Goal: Information Seeking & Learning: Check status

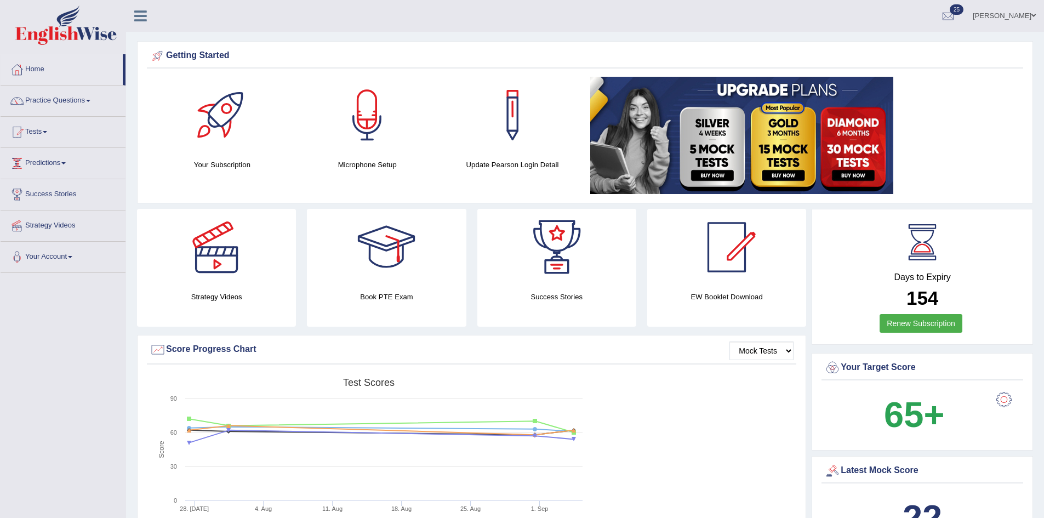
click at [39, 138] on link "Tests" at bounding box center [63, 130] width 125 height 27
click at [56, 175] on link "Take Mock Test" at bounding box center [71, 177] width 102 height 20
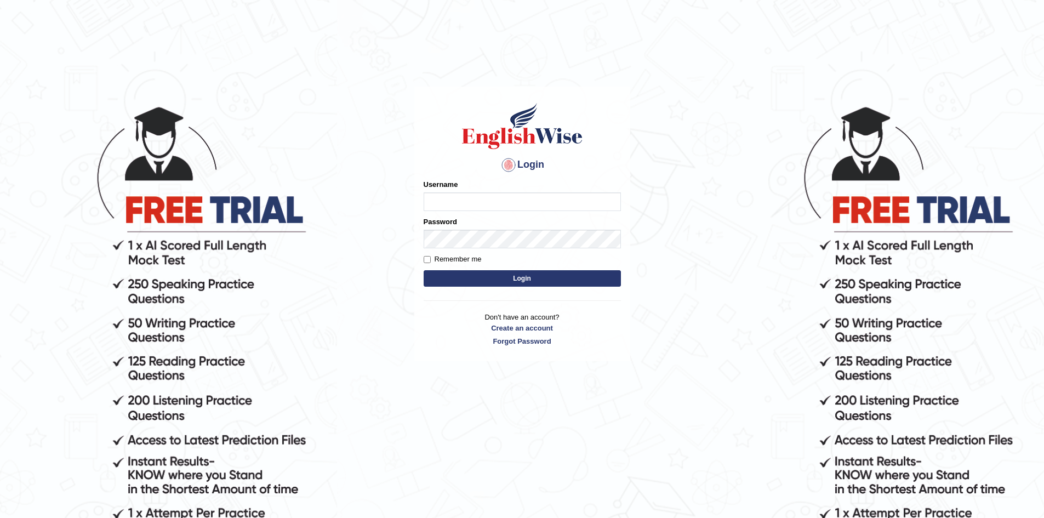
type input "Aliceenyonam"
click at [510, 273] on button "Login" at bounding box center [522, 278] width 197 height 16
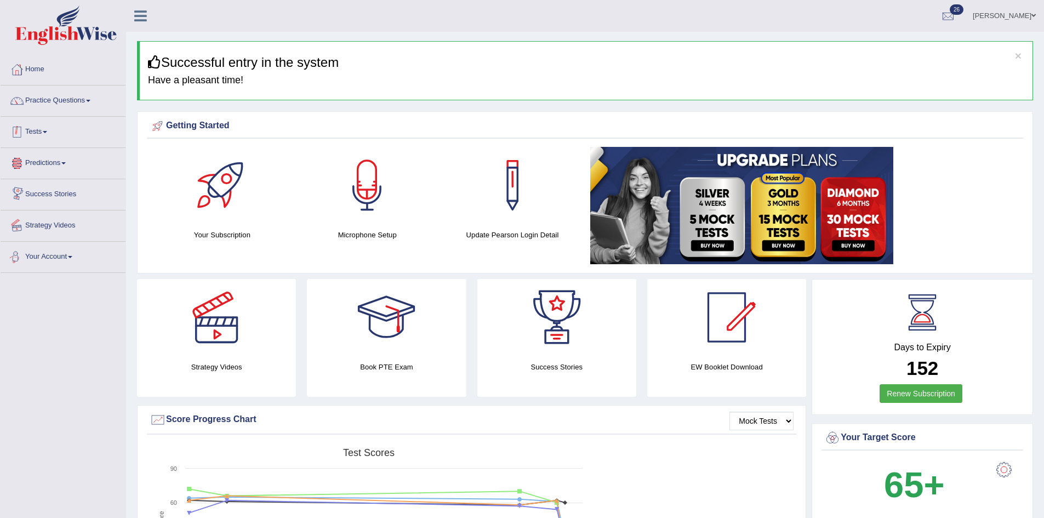
click at [61, 128] on link "Tests" at bounding box center [63, 130] width 125 height 27
click at [62, 170] on link "Take Mock Test" at bounding box center [71, 177] width 102 height 20
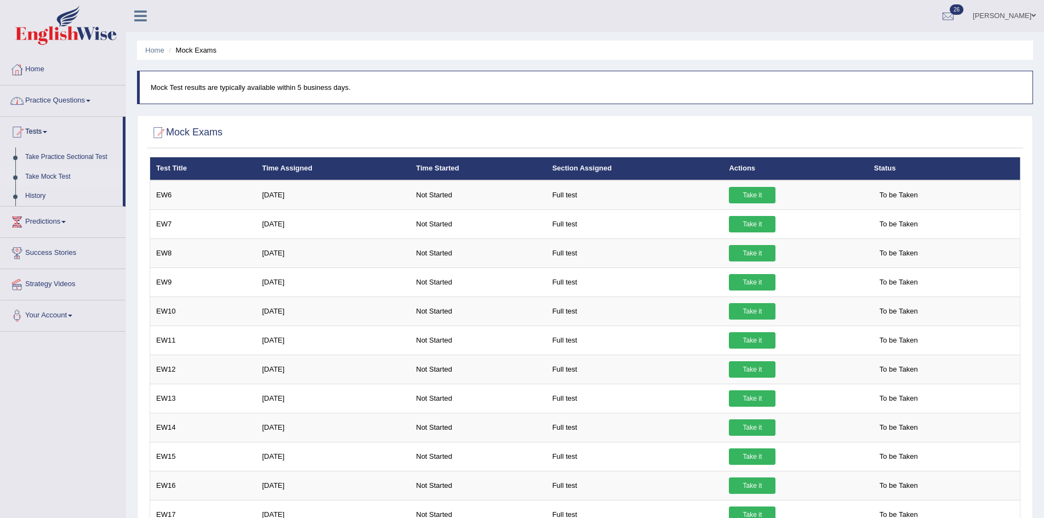
click at [33, 133] on link "Tests" at bounding box center [62, 130] width 122 height 27
click at [48, 131] on link "Tests" at bounding box center [63, 130] width 125 height 27
click at [60, 152] on link "Take Practice Sectional Test" at bounding box center [71, 157] width 102 height 20
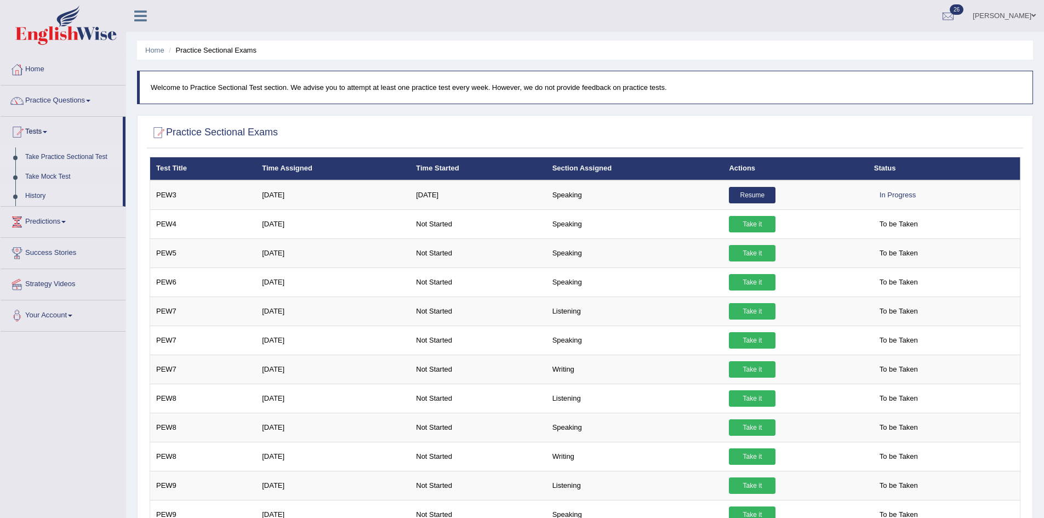
click at [42, 196] on link "History" at bounding box center [71, 196] width 102 height 20
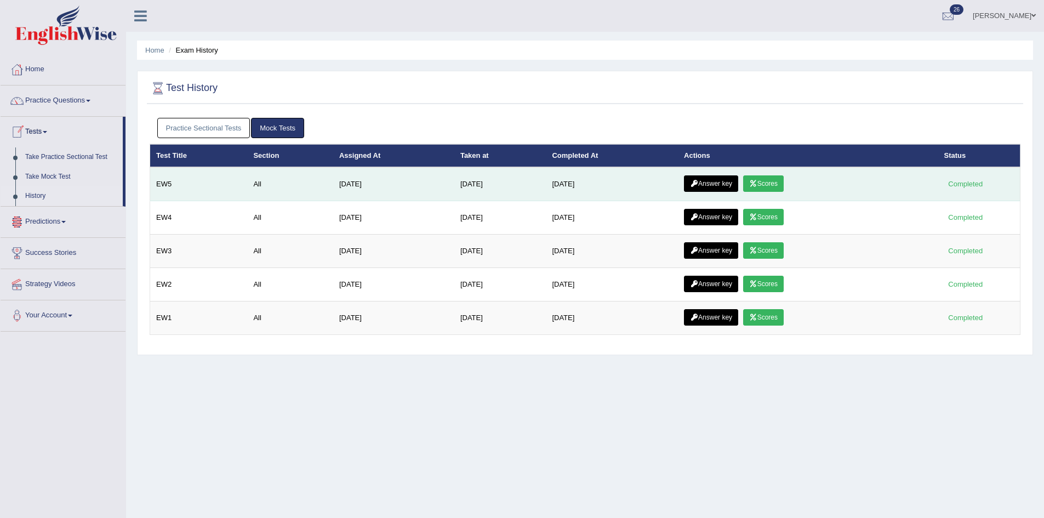
click at [766, 180] on link "Scores" at bounding box center [763, 183] width 41 height 16
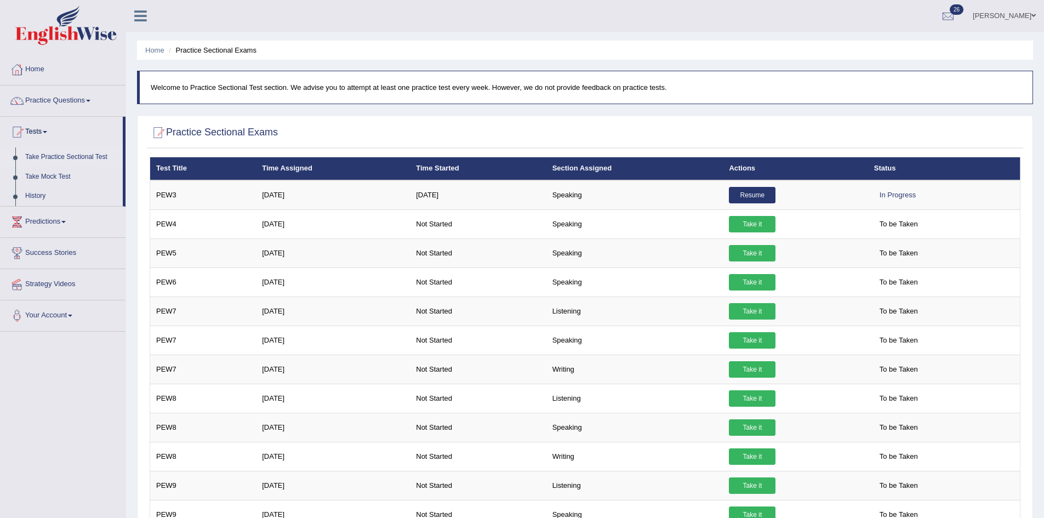
click at [59, 156] on link "Take Practice Sectional Test" at bounding box center [71, 157] width 102 height 20
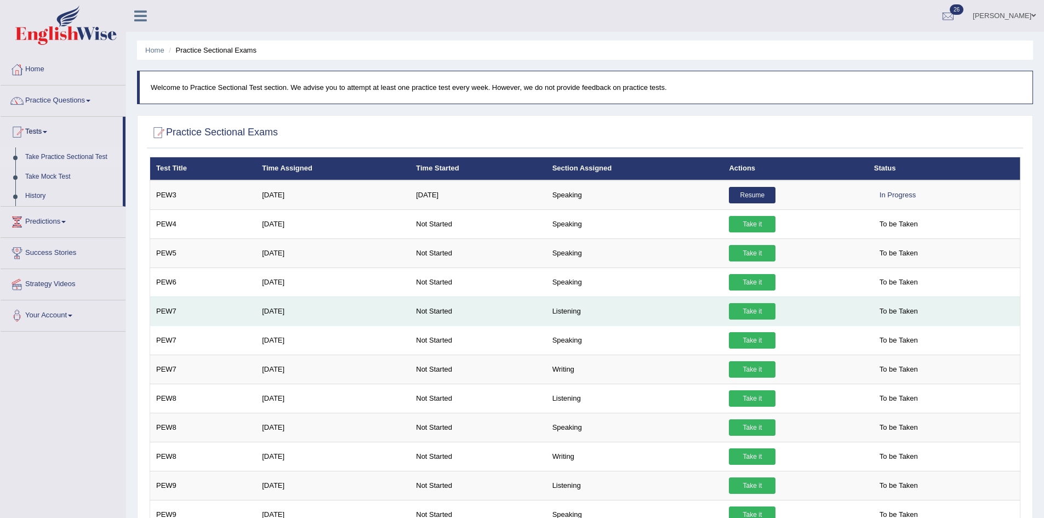
click at [757, 310] on link "Take it" at bounding box center [752, 311] width 47 height 16
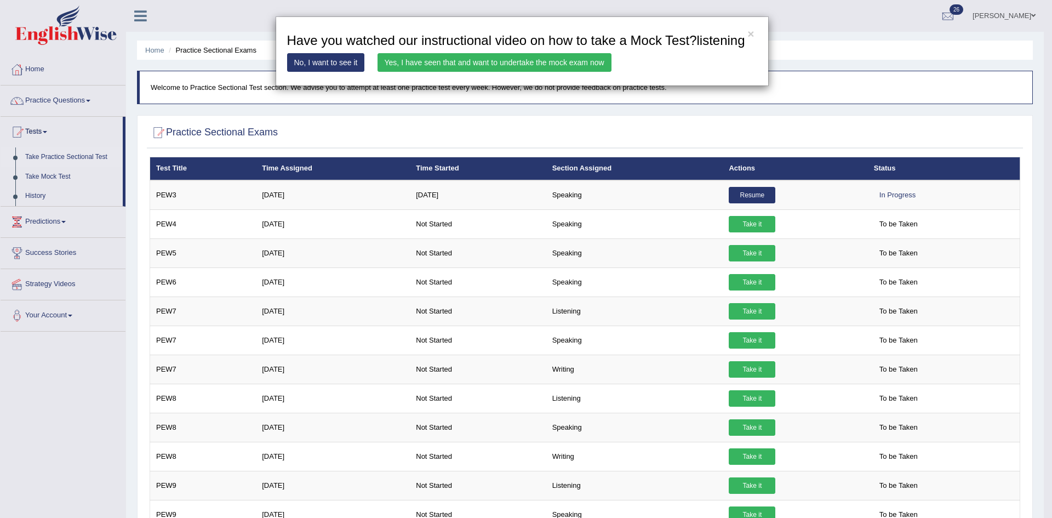
click at [522, 61] on link "Yes, I have seen that and want to undertake the mock exam now" at bounding box center [495, 62] width 234 height 19
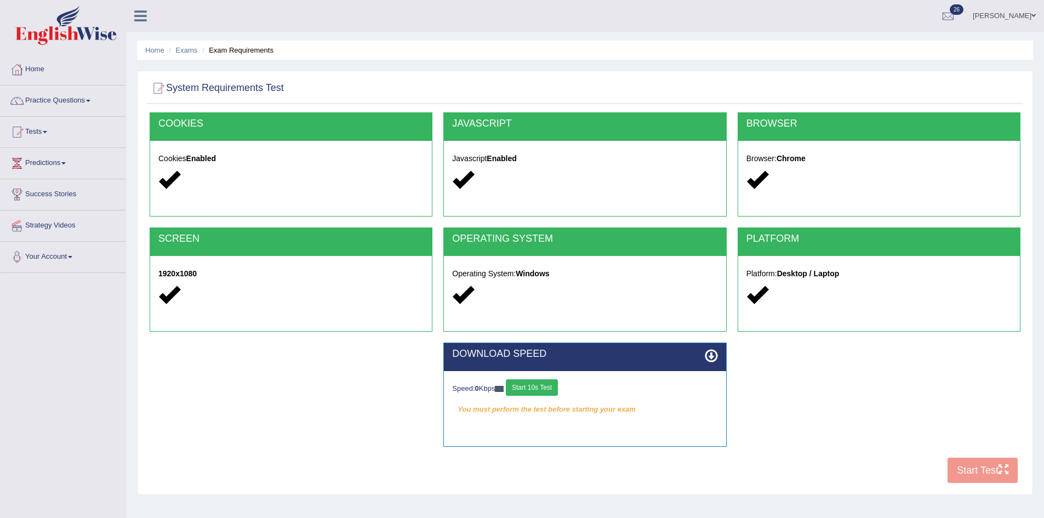
drag, startPoint x: 539, startPoint y: 382, endPoint x: 413, endPoint y: 393, distance: 126.4
click at [539, 383] on button "Start 10s Test" at bounding box center [532, 387] width 52 height 16
click at [972, 473] on button "Start Test" at bounding box center [982, 470] width 70 height 25
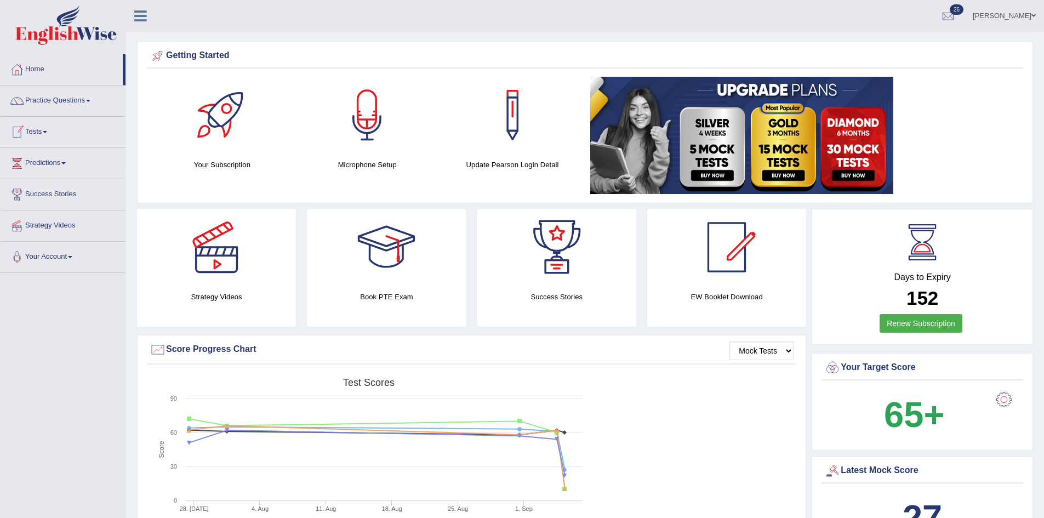
click at [33, 127] on link "Tests" at bounding box center [63, 130] width 125 height 27
click at [35, 189] on link "History" at bounding box center [71, 196] width 102 height 20
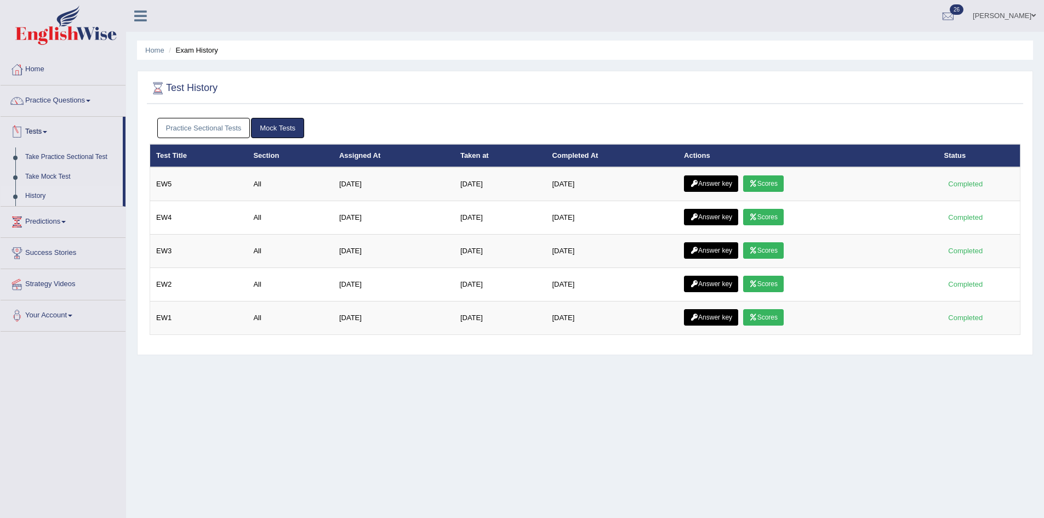
click at [184, 124] on link "Practice Sectional Tests" at bounding box center [203, 128] width 93 height 20
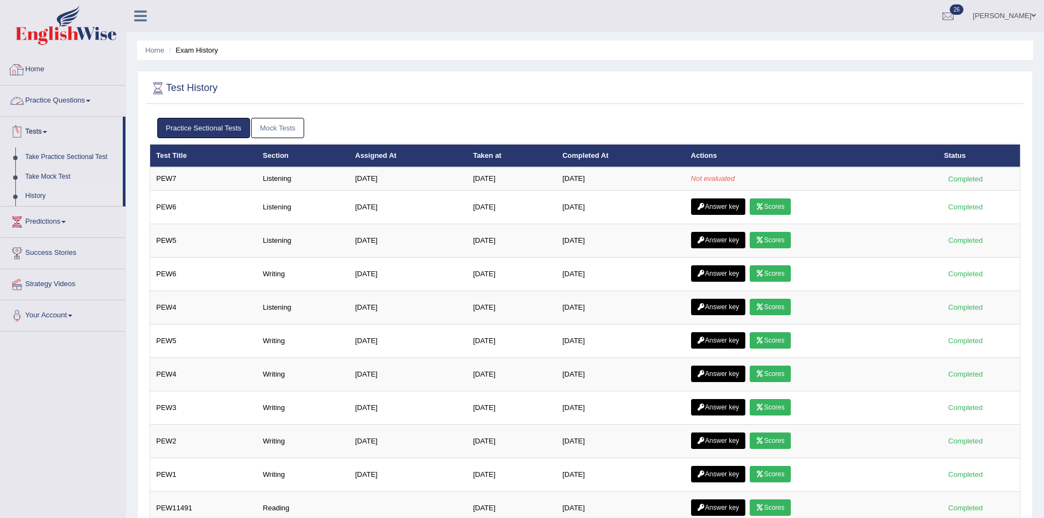
click at [38, 71] on link "Home" at bounding box center [63, 67] width 125 height 27
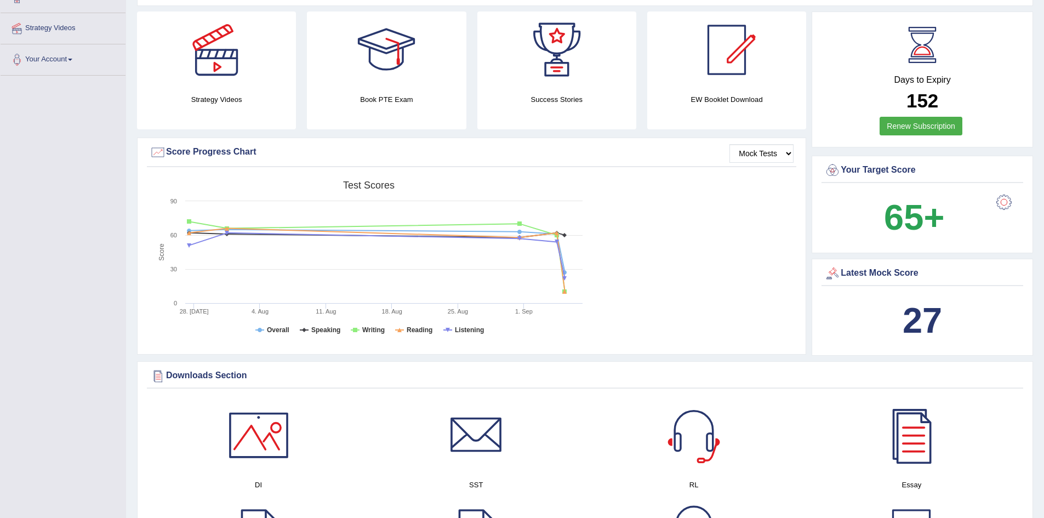
scroll to position [199, 0]
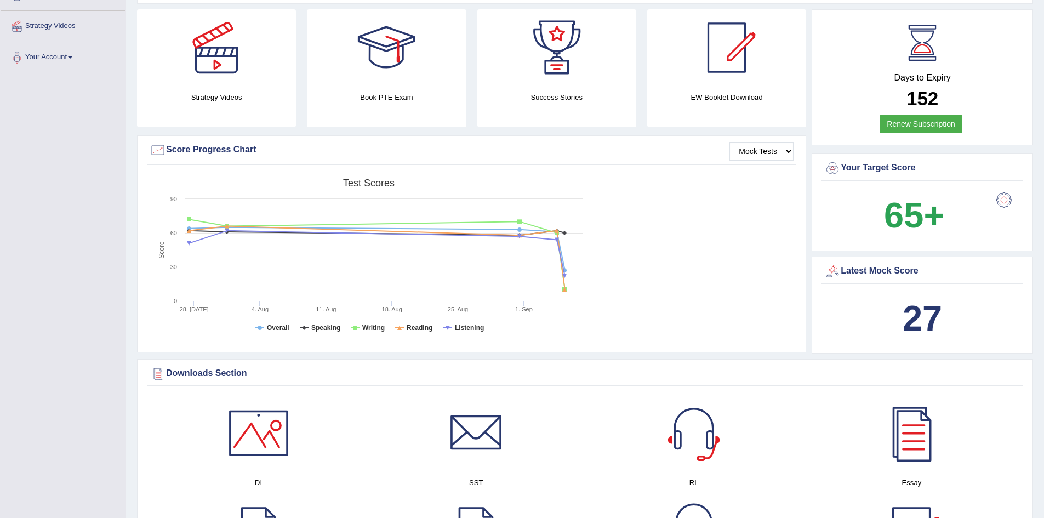
click at [659, 207] on div "Created with Highcharts 7.1.2 Score Test scores Overall Speaking Writing Readin…" at bounding box center [471, 259] width 649 height 173
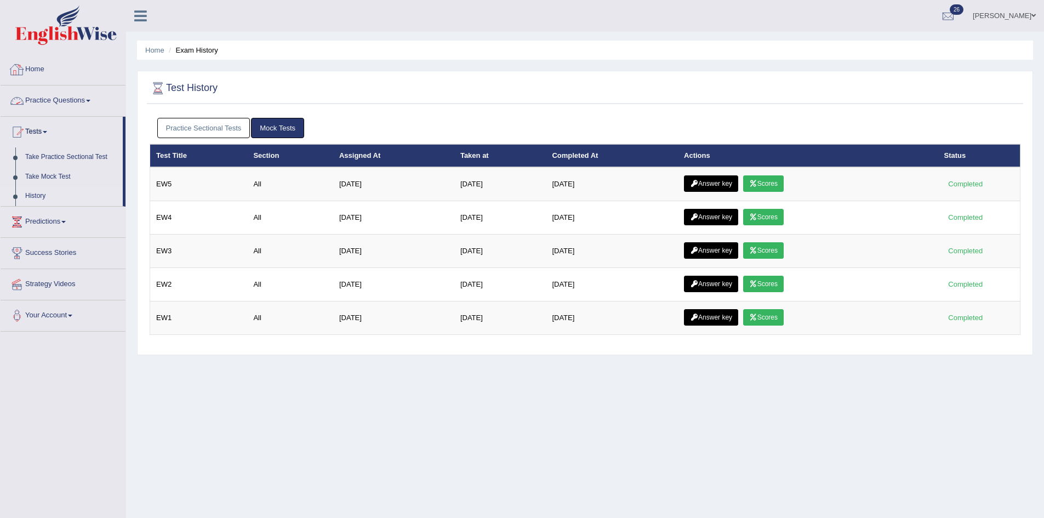
click at [202, 125] on link "Practice Sectional Tests" at bounding box center [203, 128] width 93 height 20
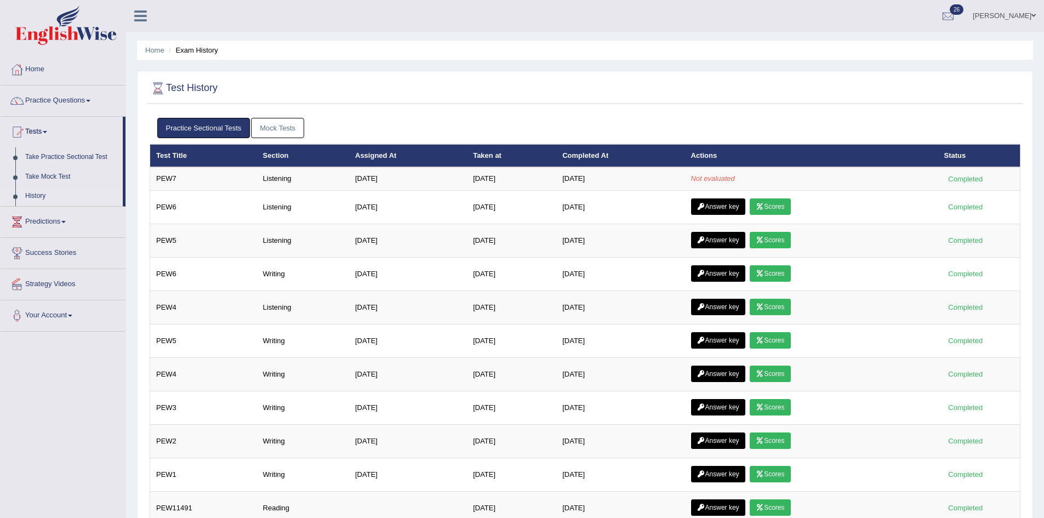
click at [42, 249] on link "Success Stories" at bounding box center [63, 251] width 125 height 27
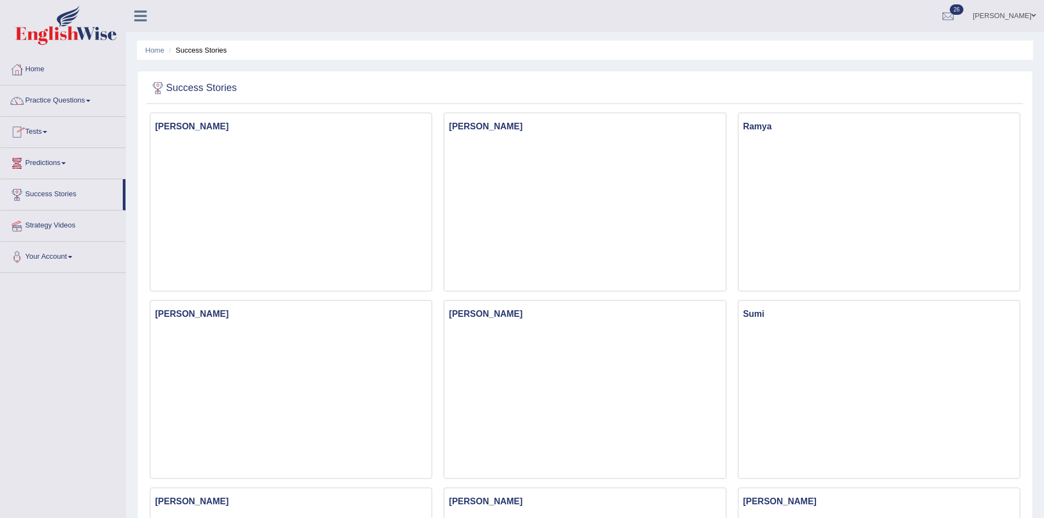
click at [72, 193] on link "Success Stories" at bounding box center [62, 192] width 122 height 27
click at [53, 222] on link "Strategy Videos" at bounding box center [63, 223] width 125 height 27
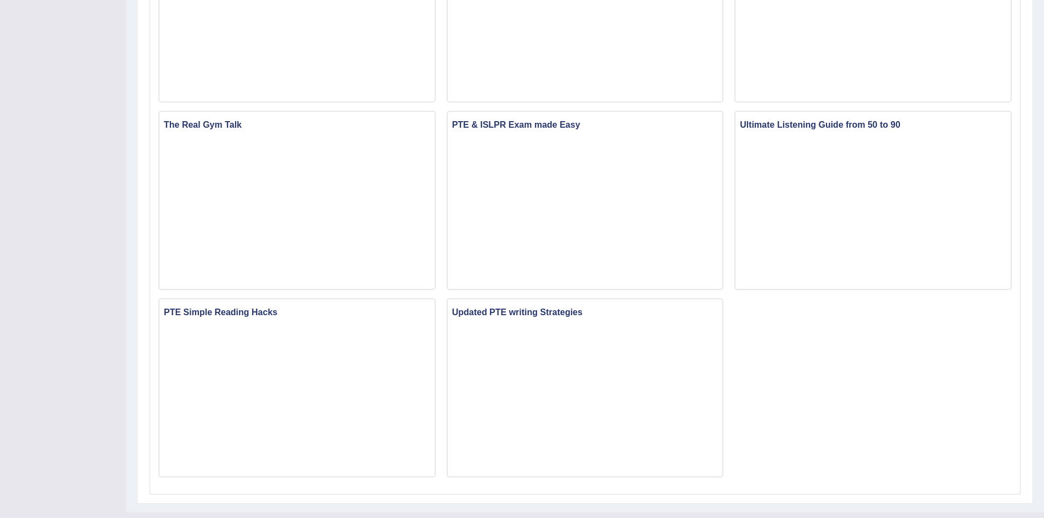
scroll to position [625, 0]
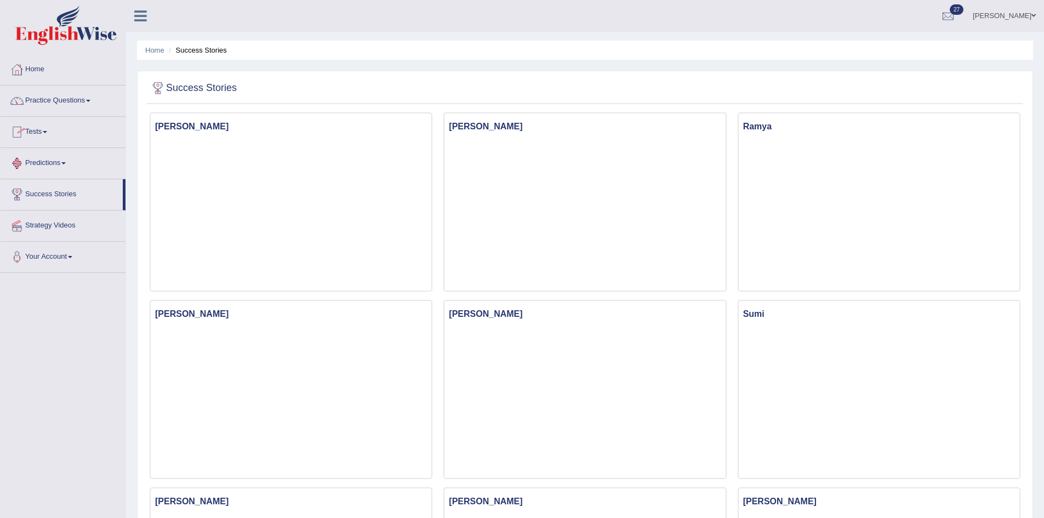
click at [62, 164] on link "Predictions" at bounding box center [63, 161] width 125 height 27
click at [44, 137] on link "Tests" at bounding box center [63, 130] width 125 height 27
click at [63, 154] on link "Take Practice Sectional Test" at bounding box center [71, 157] width 102 height 20
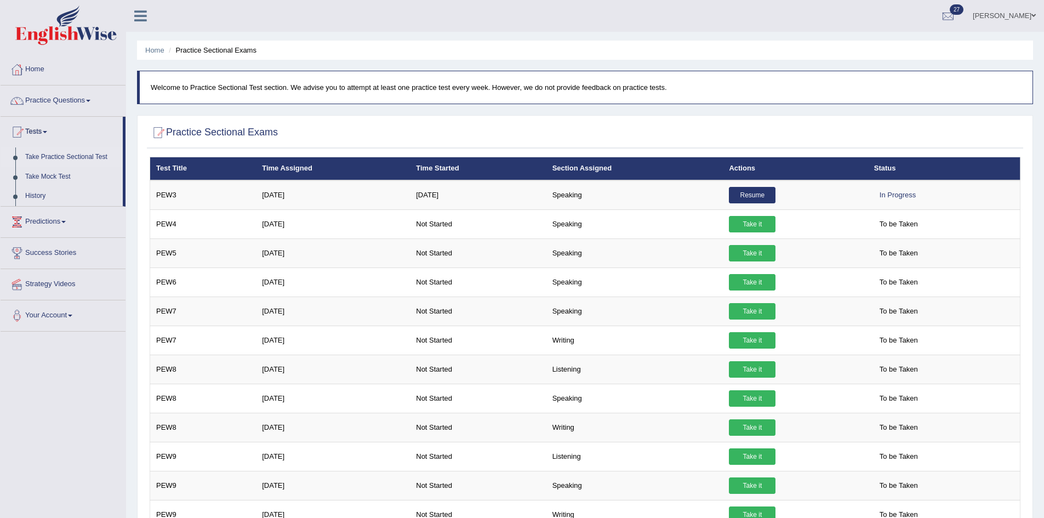
click at [71, 154] on link "Take Practice Sectional Test" at bounding box center [71, 157] width 102 height 20
click at [44, 173] on link "Take Mock Test" at bounding box center [71, 177] width 102 height 20
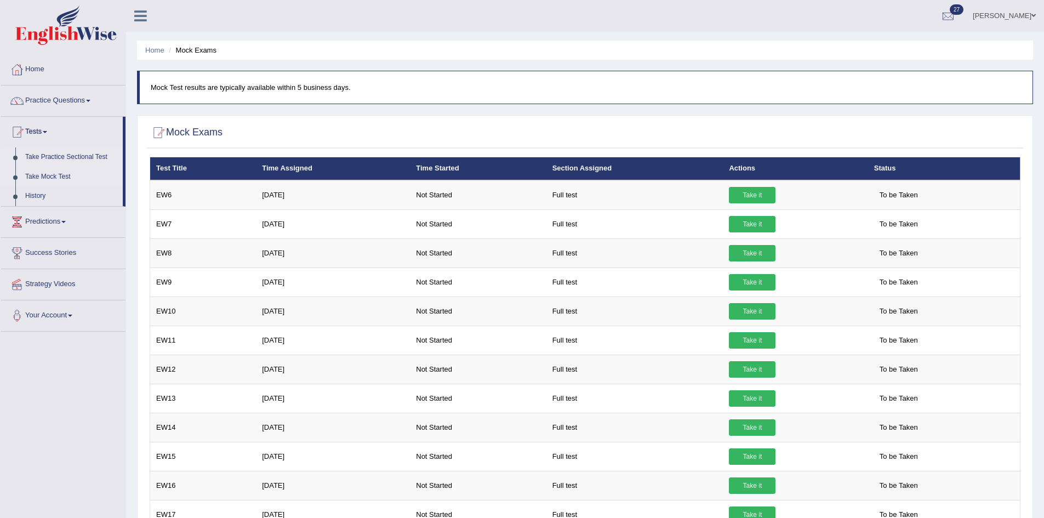
click at [52, 159] on link "Take Practice Sectional Test" at bounding box center [71, 157] width 102 height 20
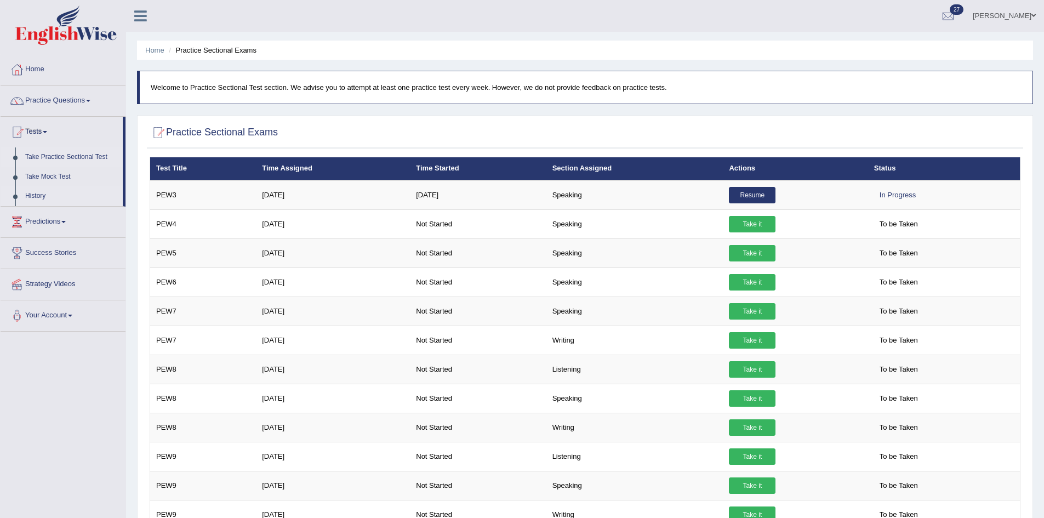
click at [39, 190] on link "History" at bounding box center [71, 196] width 102 height 20
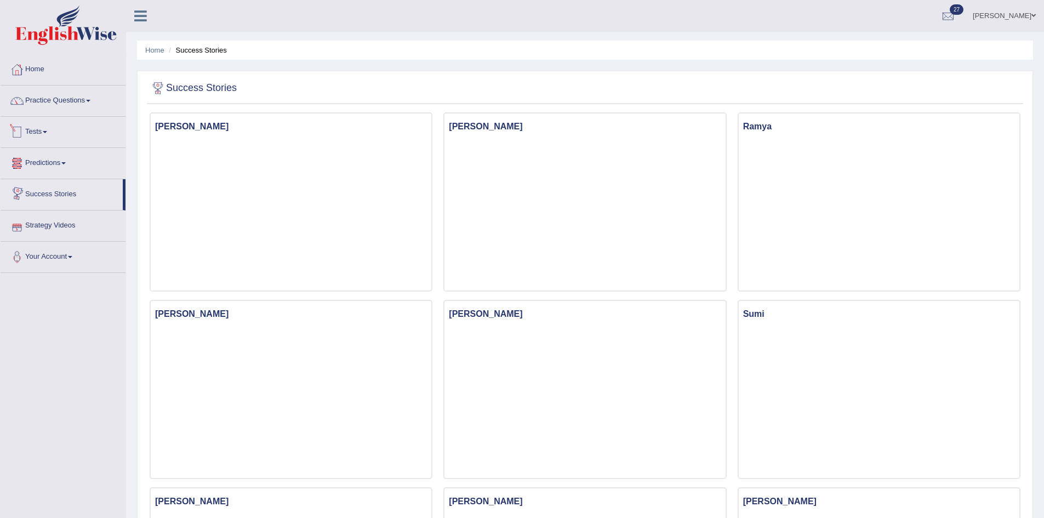
click at [47, 132] on link "Tests" at bounding box center [63, 130] width 125 height 27
click at [47, 193] on link "History" at bounding box center [71, 196] width 102 height 20
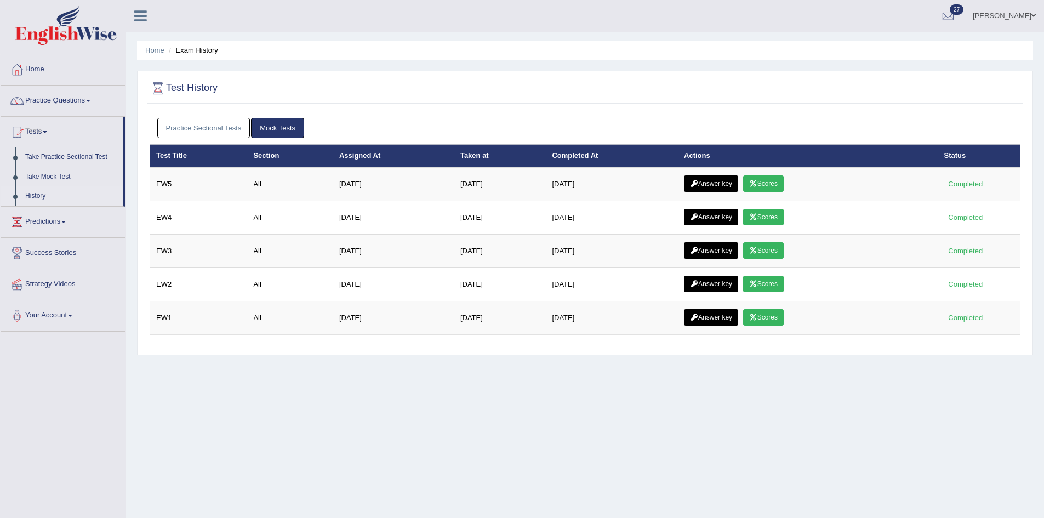
click at [242, 120] on link "Practice Sectional Tests" at bounding box center [203, 128] width 93 height 20
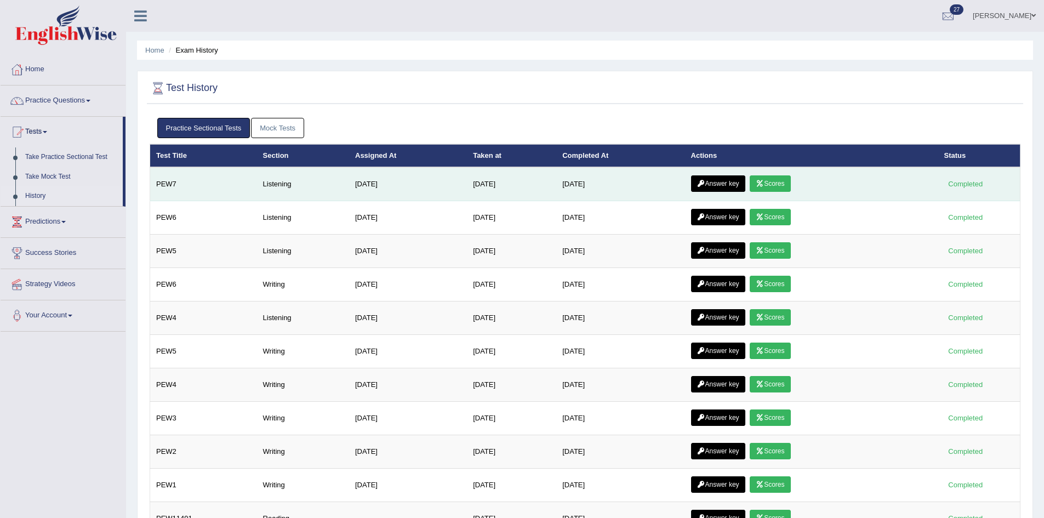
click at [775, 182] on link "Scores" at bounding box center [770, 183] width 41 height 16
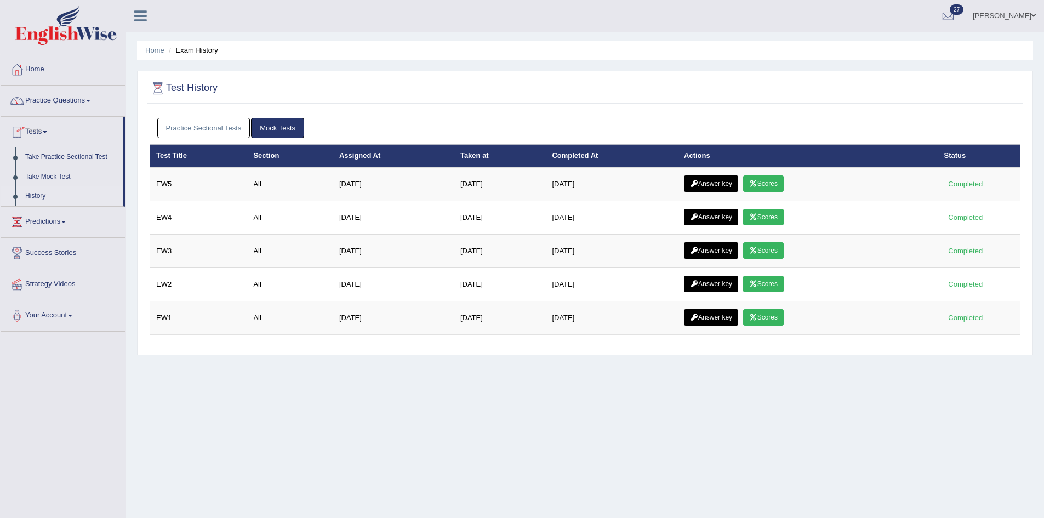
click at [209, 129] on link "Practice Sectional Tests" at bounding box center [203, 128] width 93 height 20
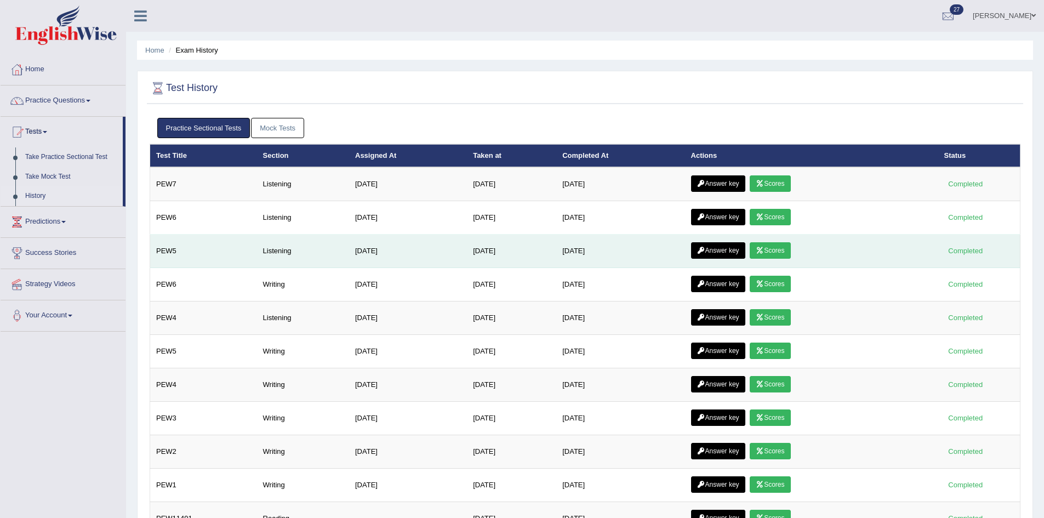
click at [775, 246] on link "Scores" at bounding box center [770, 250] width 41 height 16
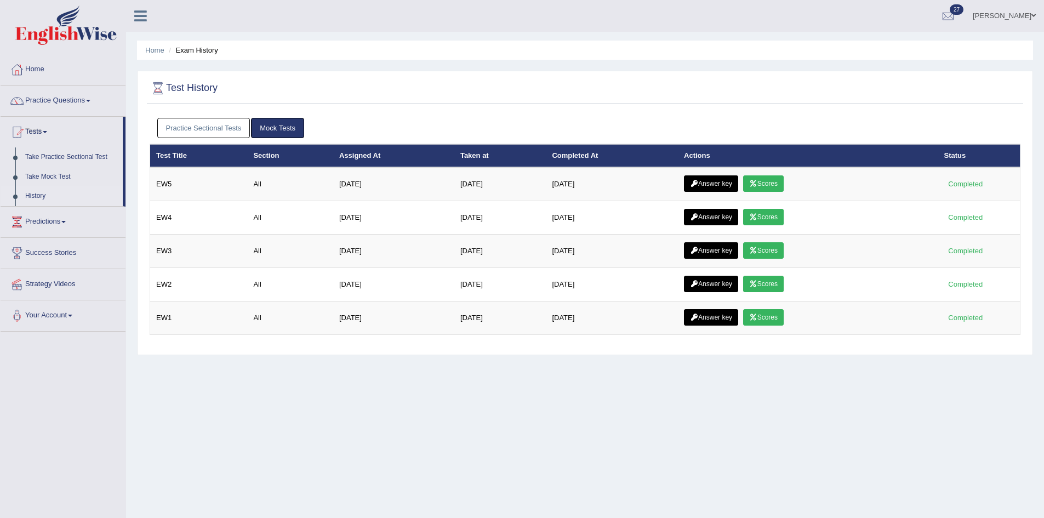
click at [184, 123] on link "Practice Sectional Tests" at bounding box center [203, 128] width 93 height 20
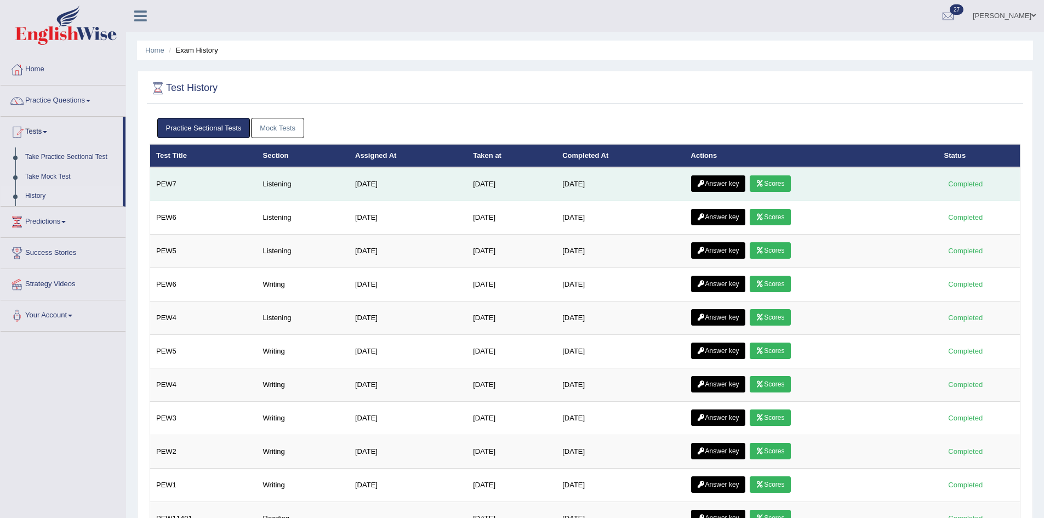
click at [737, 184] on link "Answer key" at bounding box center [718, 183] width 54 height 16
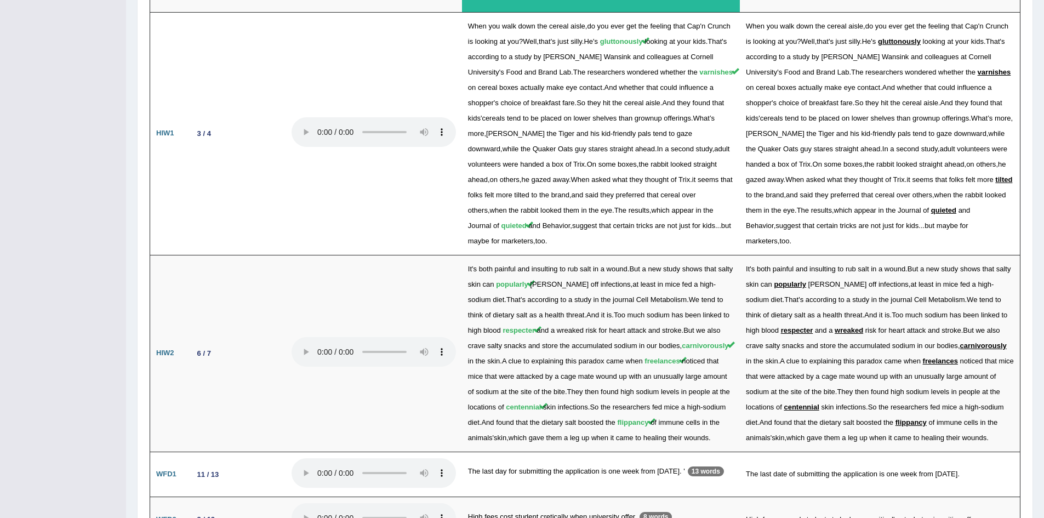
scroll to position [1514, 0]
